Goal: Navigation & Orientation: Find specific page/section

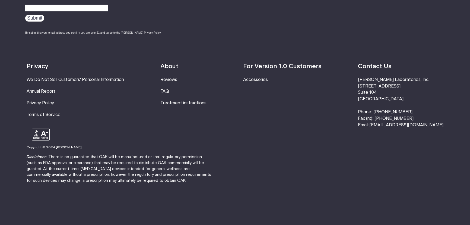
scroll to position [1110, 0]
click at [170, 95] on li "FAQ" at bounding box center [183, 91] width 46 height 7
click at [169, 93] on link "FAQ" at bounding box center [164, 91] width 9 height 4
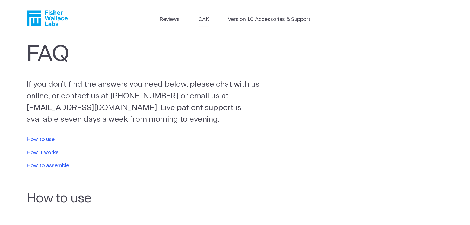
click at [198, 21] on link "OAK" at bounding box center [203, 20] width 11 height 8
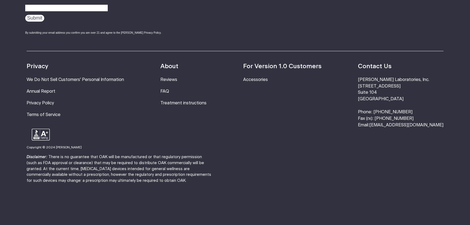
scroll to position [1169, 0]
click at [264, 62] on ul "For Version 1.0 Customers Accessories" at bounding box center [282, 95] width 78 height 66
click at [263, 77] on link "Accessories" at bounding box center [255, 79] width 25 height 4
